Goal: Transaction & Acquisition: Obtain resource

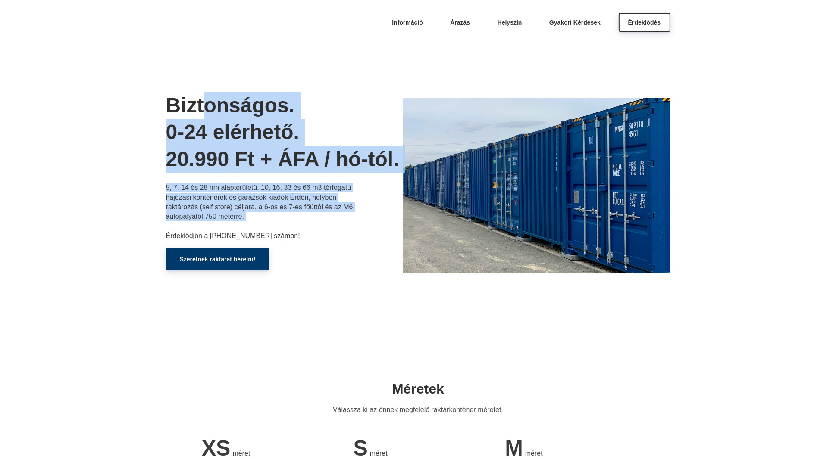
drag, startPoint x: 206, startPoint y: 97, endPoint x: 228, endPoint y: 226, distance: 130.1
click at [228, 226] on div "Biztonságos. 0-24 elérhető. 20.990 Ft + ÁFA / hó-tól. 5, 7, 14 és 28 nm alapter…" at bounding box center [284, 182] width 237 height 180
click at [228, 226] on p "5, 7, 14 és 28 nm alapterületű, 10, 16, 33 és 66 m3 térfogatú hajózási konténer…" at bounding box center [261, 212] width 190 height 58
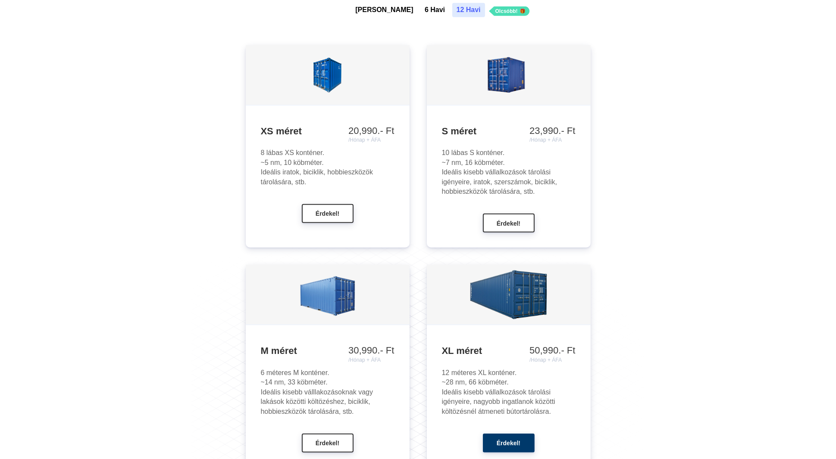
scroll to position [819, 0]
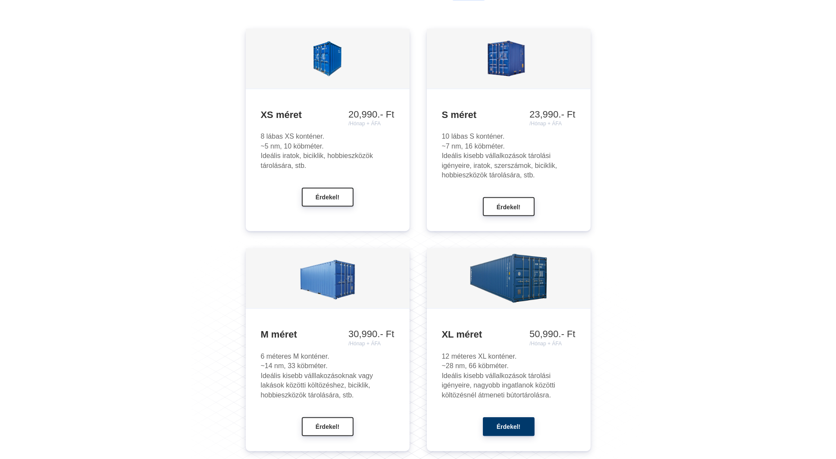
click at [495, 140] on div "10 lábas S konténer. ~7 nm, 16 köbméter. Ideális kisebb vállalkozások tárolási …" at bounding box center [509, 156] width 134 height 48
click at [486, 176] on div "10 lábas S konténer. ~7 nm, 16 köbméter. Ideális kisebb vállalkozások tárolási …" at bounding box center [509, 156] width 134 height 48
click at [479, 85] on img at bounding box center [508, 59] width 100 height 56
click at [540, 136] on div "10 lábas S konténer. ~7 nm, 16 köbméter. Ideális kisebb vállalkozások tárolási …" at bounding box center [509, 156] width 134 height 48
drag, startPoint x: 480, startPoint y: 133, endPoint x: 479, endPoint y: 174, distance: 41.0
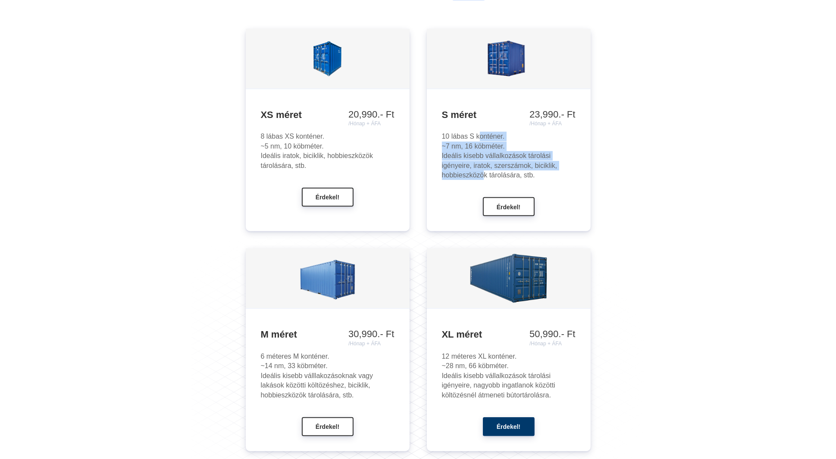
click at [479, 174] on div "10 lábas S konténer. ~7 nm, 16 köbméter. Ideális kisebb vállalkozások tárolási …" at bounding box center [509, 156] width 134 height 48
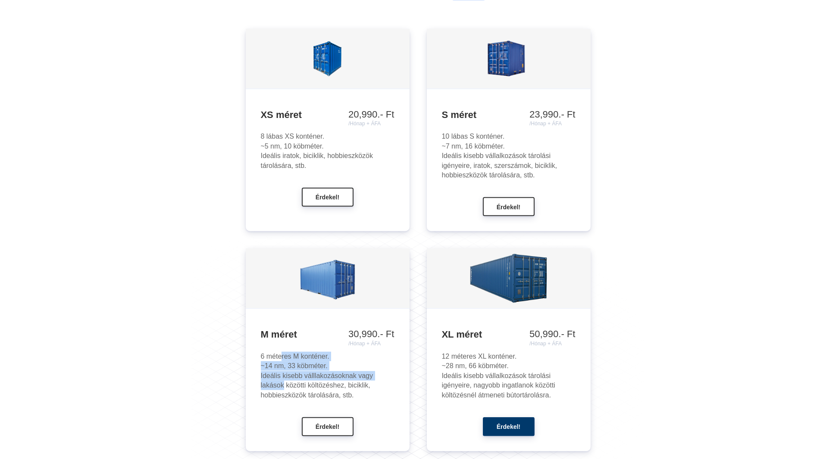
drag, startPoint x: 283, startPoint y: 360, endPoint x: 279, endPoint y: 384, distance: 23.6
click at [279, 384] on div "6 méteres M konténer. ~14 nm, 33 köbméter. Ideális kisebb válllakozásoknak vagy…" at bounding box center [328, 376] width 134 height 48
click at [312, 428] on button "Érdekel!" at bounding box center [328, 426] width 52 height 19
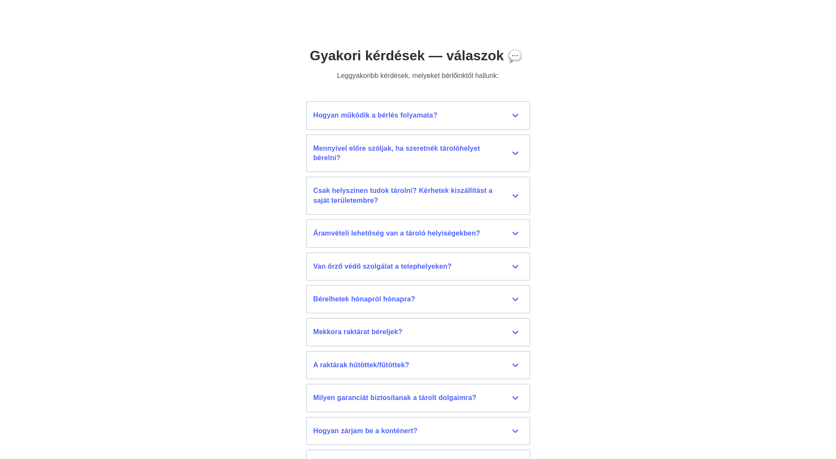
scroll to position [4051, 0]
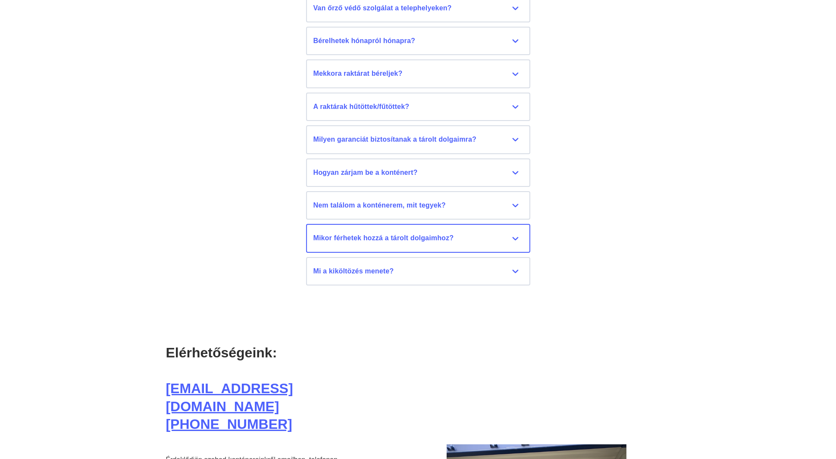
click at [384, 234] on div "Mikor férhetek hozzá a tárolt dolgaimhoz?" at bounding box center [417, 238] width 209 height 9
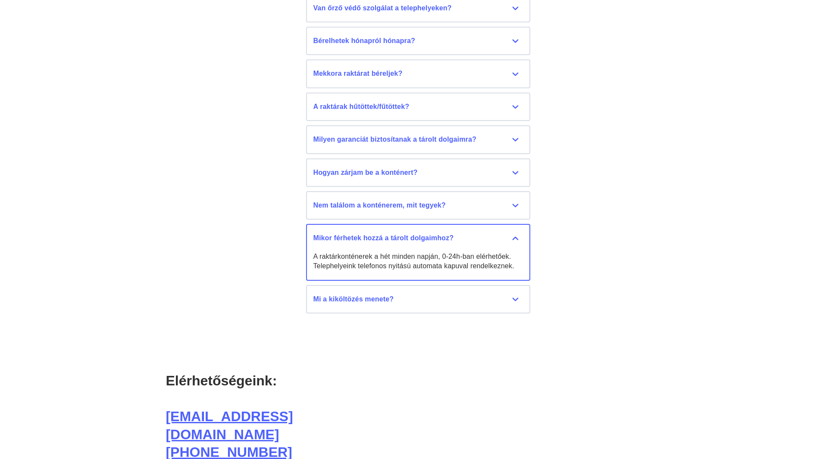
click at [384, 234] on div "Mikor férhetek hozzá a tárolt dolgaimhoz?" at bounding box center [417, 238] width 209 height 9
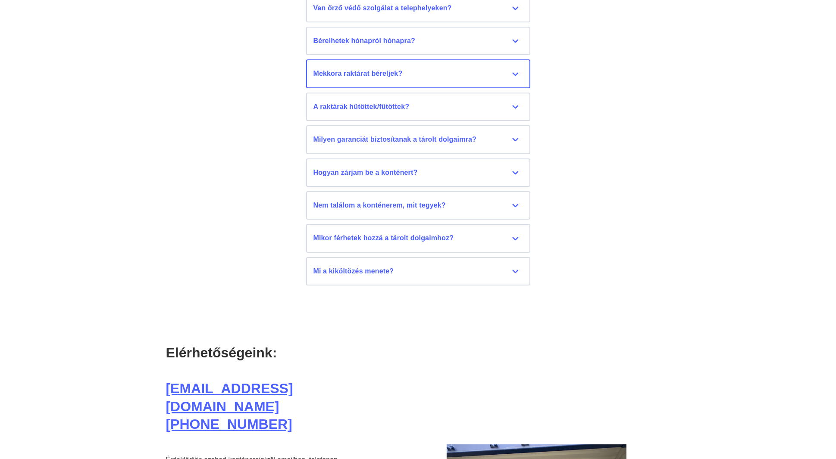
click at [340, 64] on button "Mekkora raktárat béreljek? 6 méteres M raktárkonténereink elegendőek egy 2-3 sz…" at bounding box center [418, 73] width 224 height 28
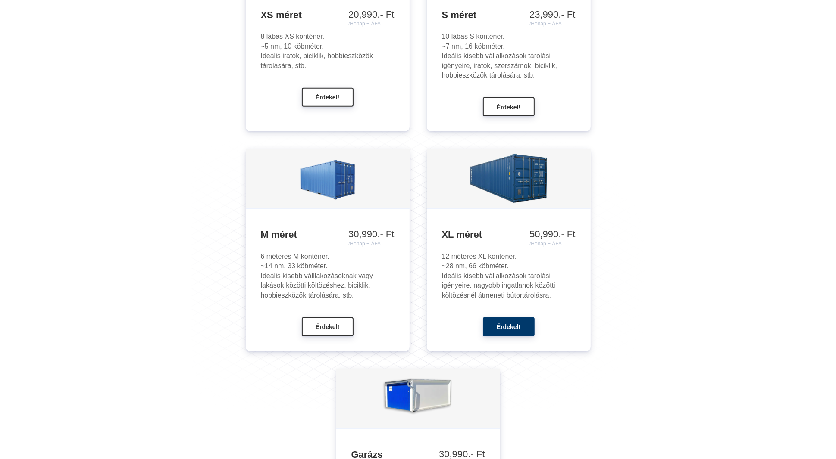
scroll to position [906, 0]
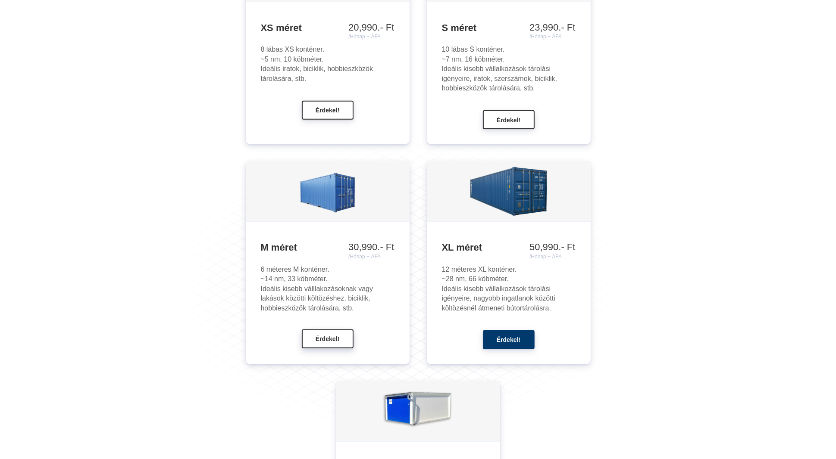
click at [321, 343] on button "Érdekel!" at bounding box center [328, 339] width 52 height 19
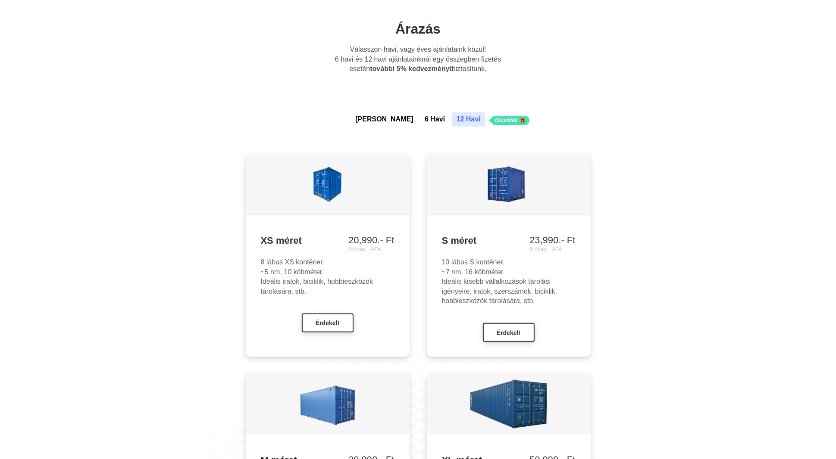
scroll to position [695, 0]
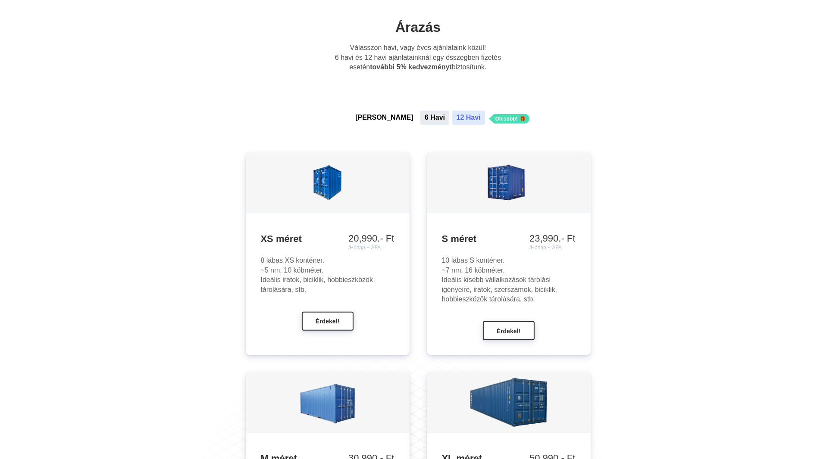
click at [420, 114] on button "6 Havi" at bounding box center [434, 118] width 29 height 14
click at [455, 114] on button "12 Havi" at bounding box center [468, 118] width 33 height 14
click at [420, 119] on button "6 Havi" at bounding box center [434, 118] width 29 height 14
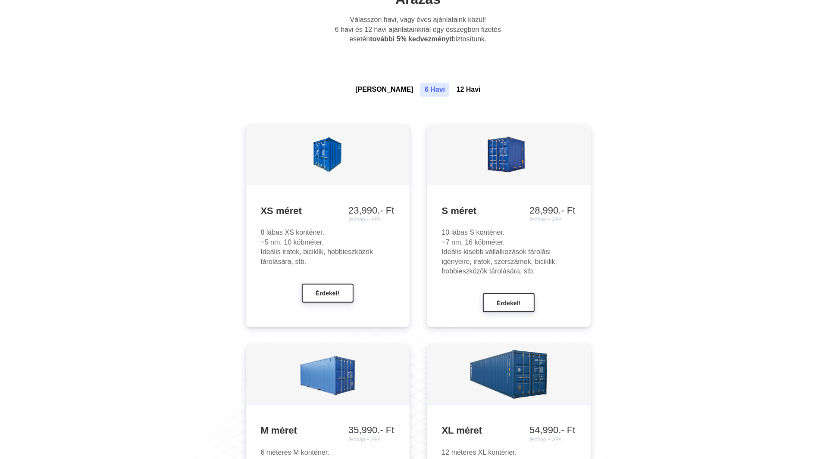
scroll to position [738, 0]
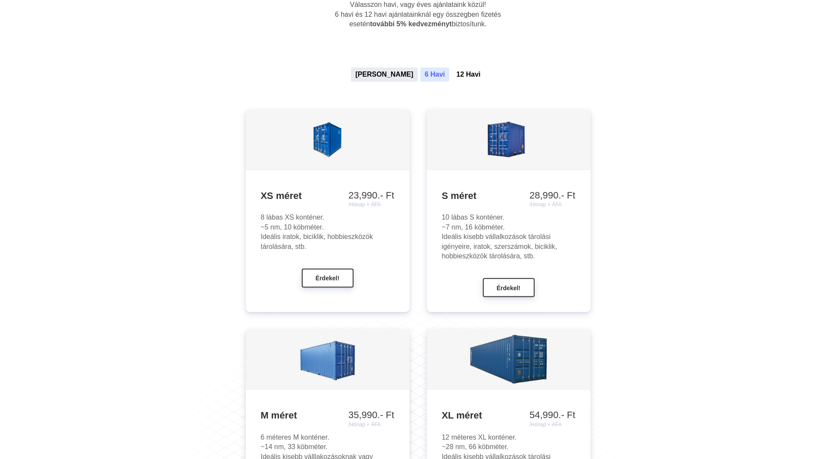
click at [388, 79] on button "[PERSON_NAME]" at bounding box center [384, 75] width 66 height 14
click at [452, 73] on button "12 Havi" at bounding box center [468, 75] width 33 height 14
click at [420, 75] on button "6 Havi" at bounding box center [434, 75] width 29 height 14
click at [452, 75] on button "12 Havi" at bounding box center [468, 75] width 33 height 14
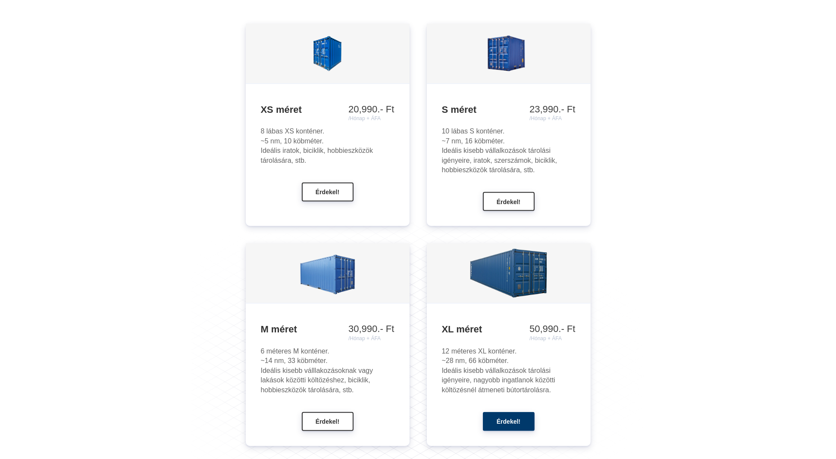
scroll to position [867, 0]
